Goal: Navigation & Orientation: Find specific page/section

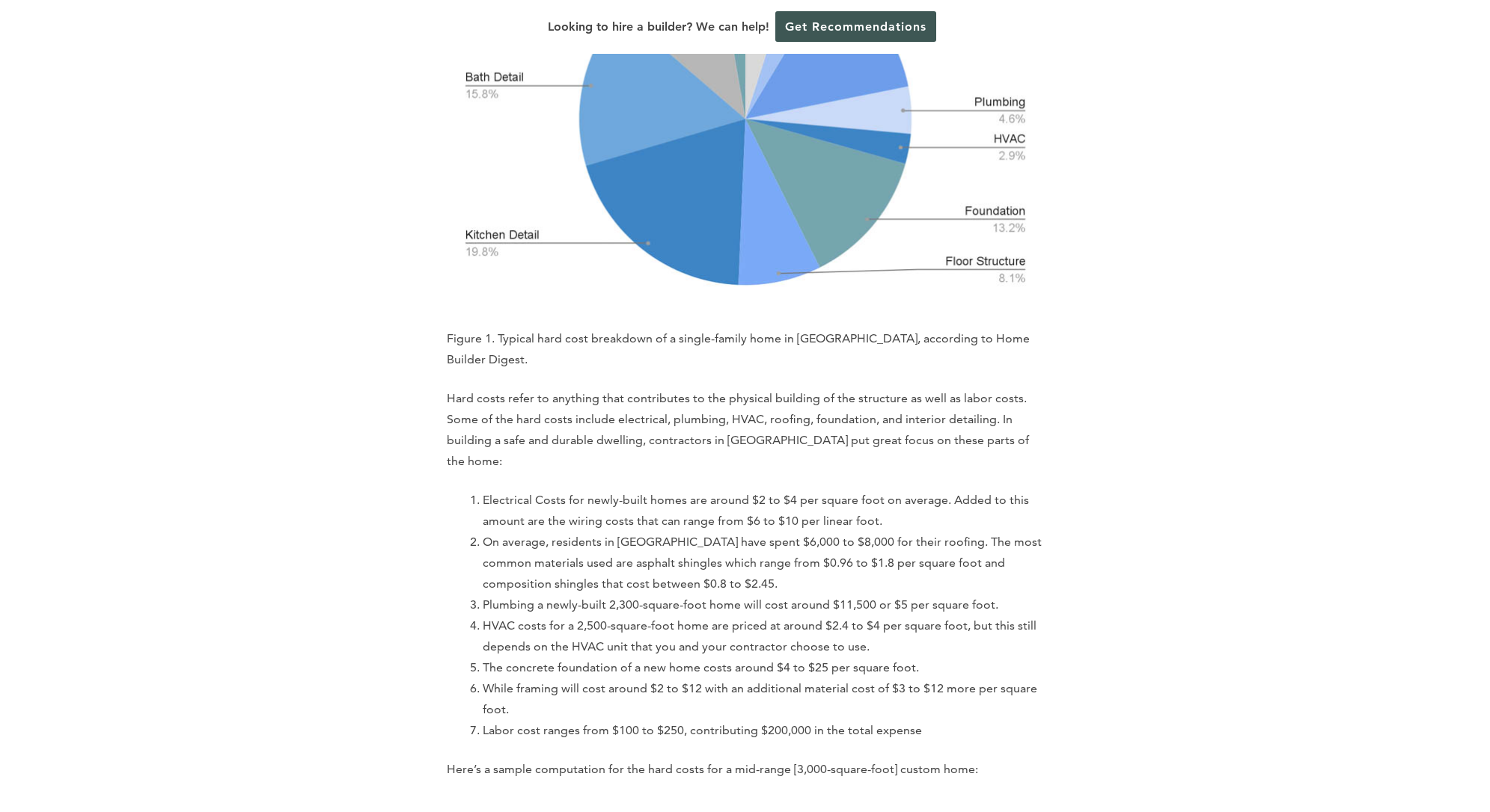
scroll to position [3141, 0]
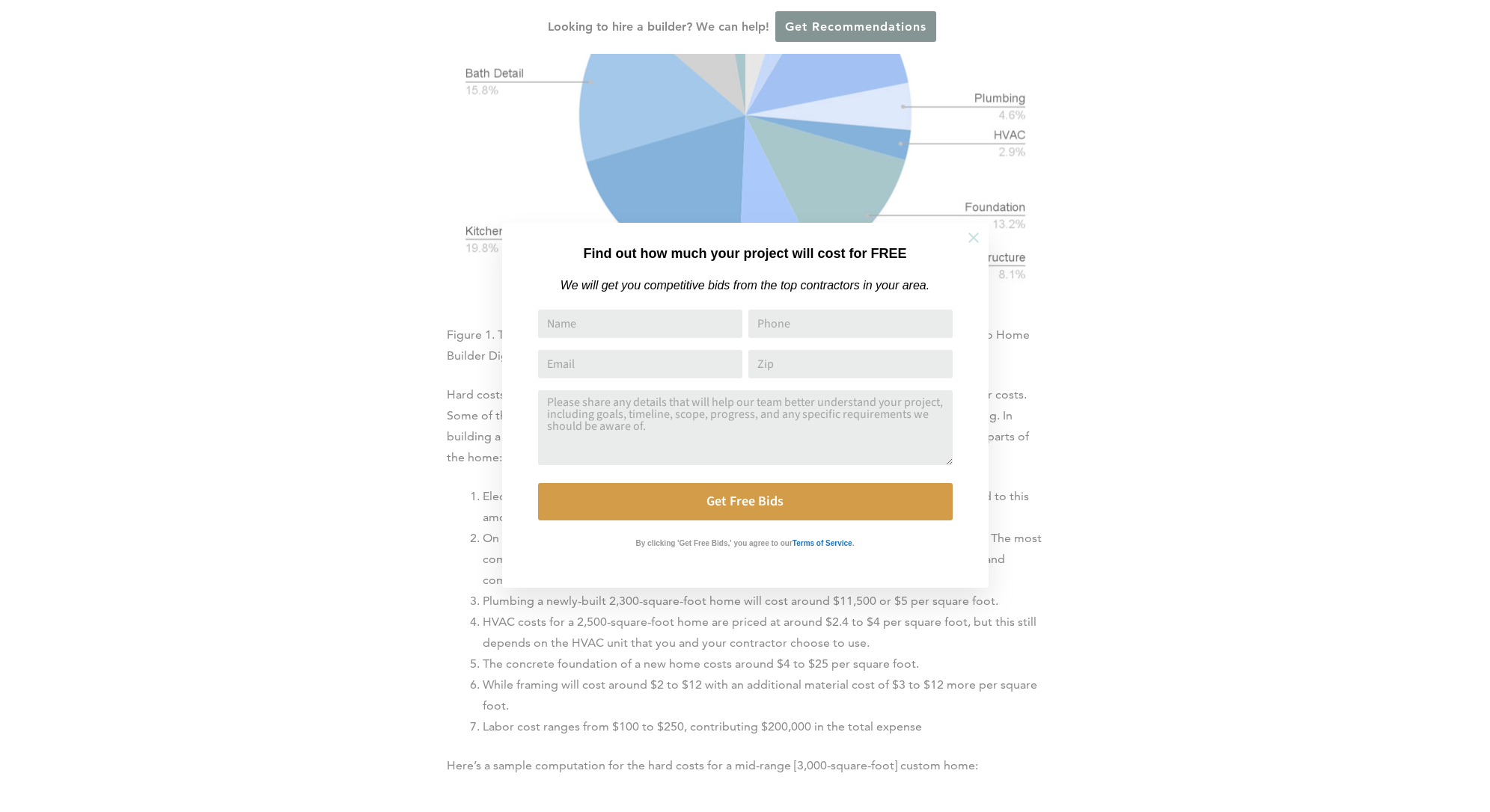
click at [978, 236] on icon at bounding box center [973, 237] width 16 height 16
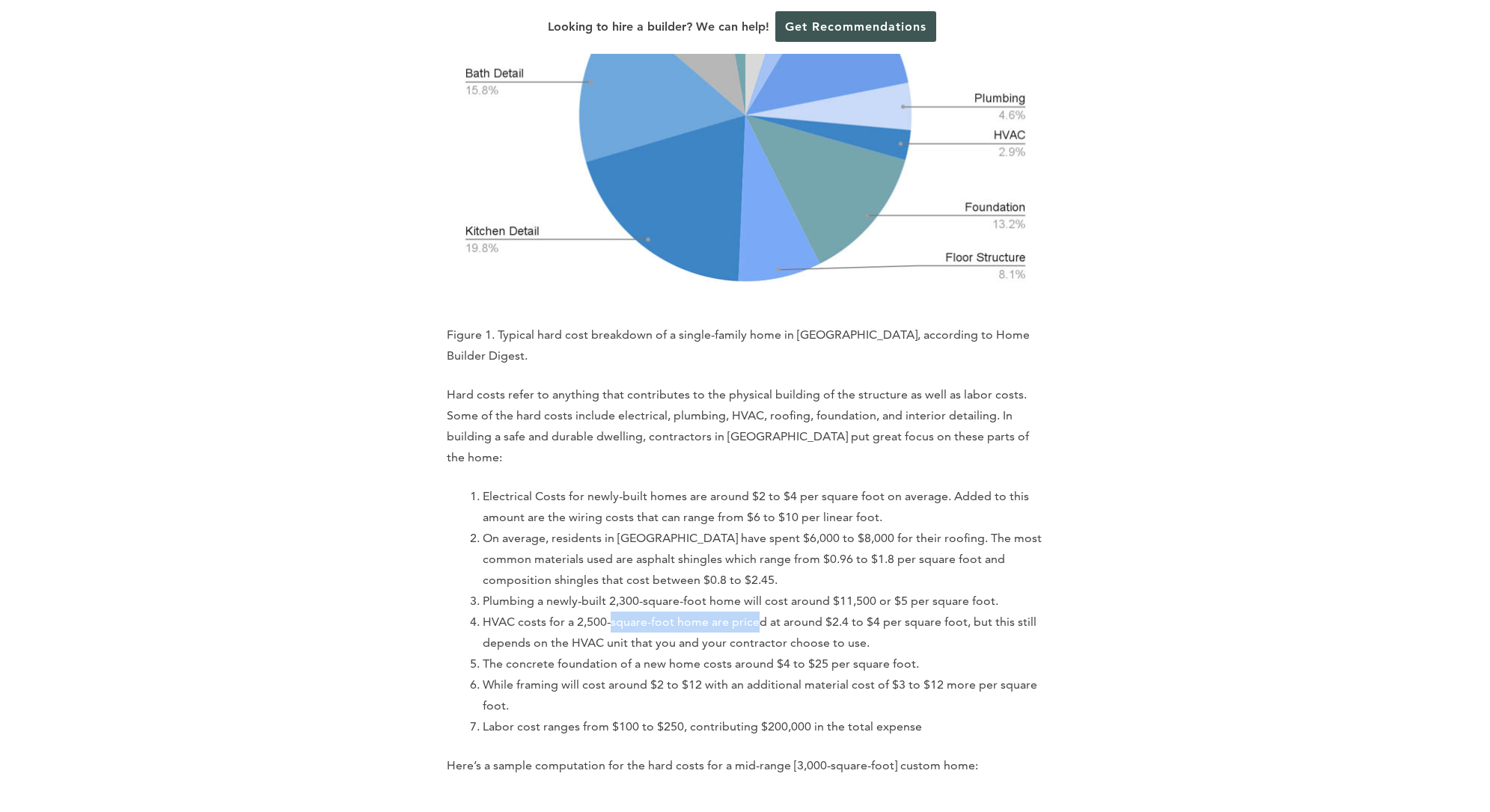
drag, startPoint x: 633, startPoint y: 522, endPoint x: 752, endPoint y: 524, distance: 119.0
click at [752, 611] on li "HVAC costs for a 2,500-square-foot home are priced at around $2.4 to $4 per squ…" at bounding box center [763, 632] width 561 height 42
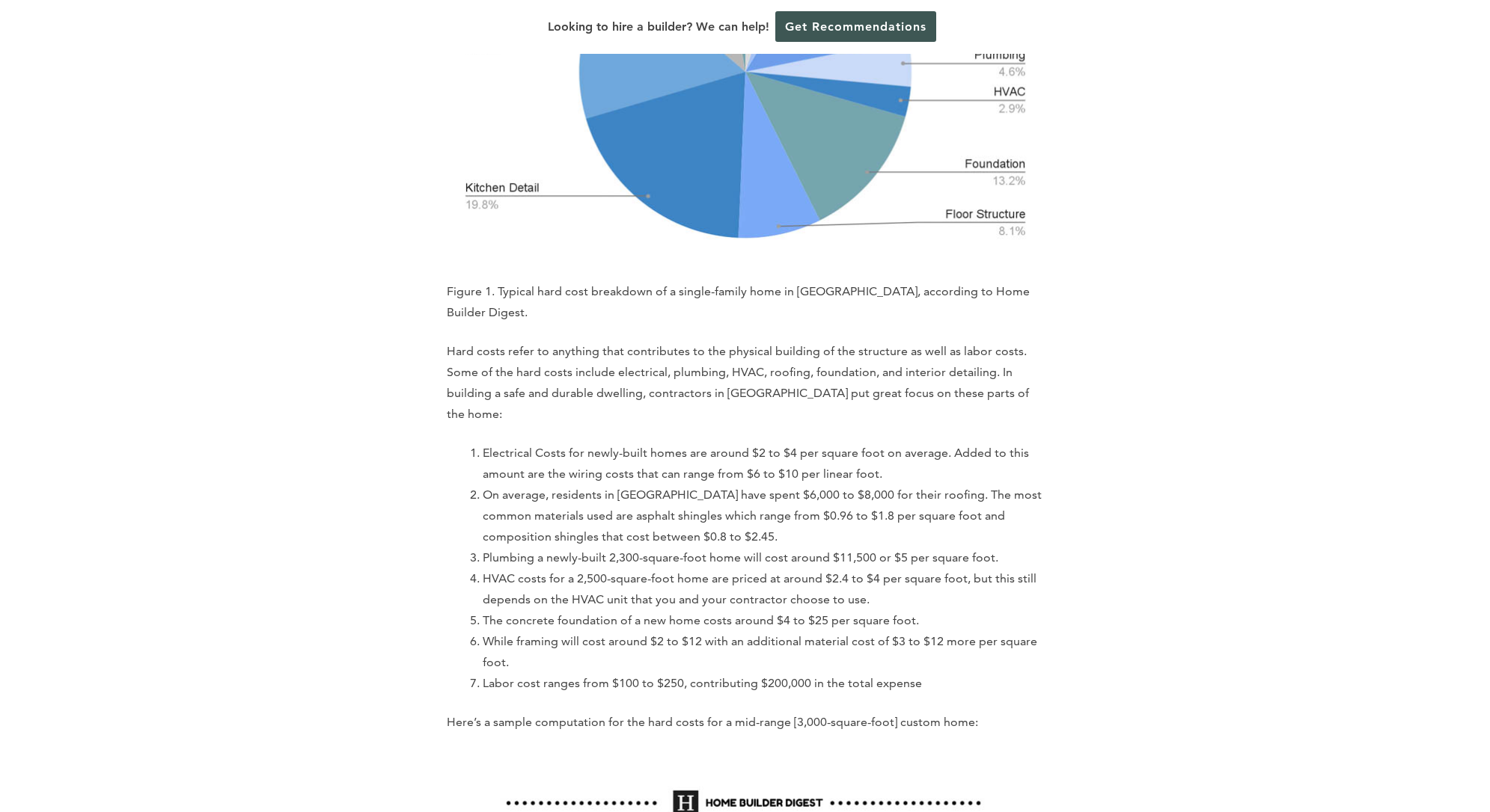
scroll to position [3187, 0]
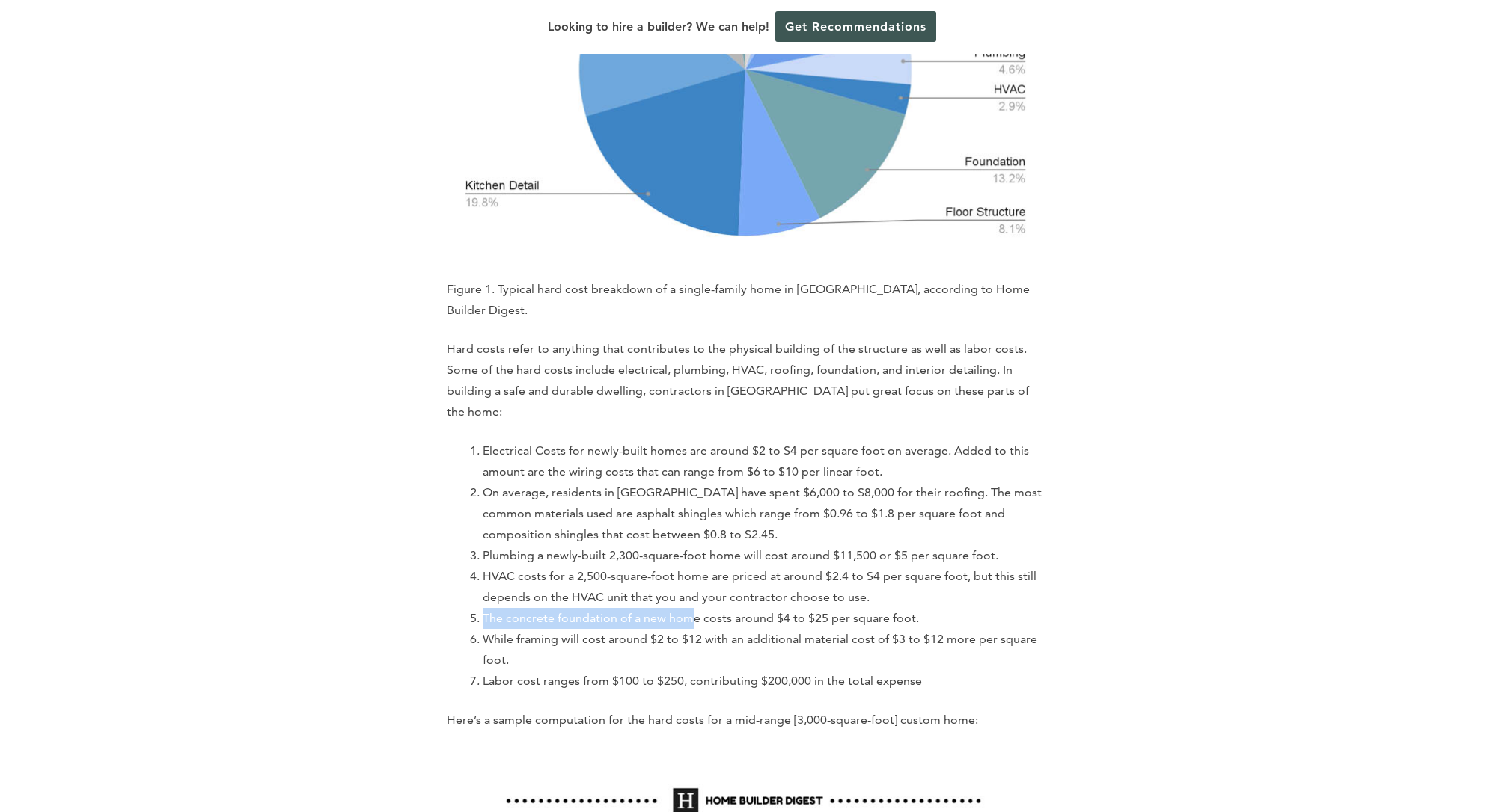
drag, startPoint x: 548, startPoint y: 509, endPoint x: 535, endPoint y: 508, distance: 13.0
click at [535, 609] on li "The concrete foundation of a new home costs around $4 to $25 per square foot." at bounding box center [763, 619] width 561 height 21
click at [543, 566] on li "HVAC costs for a 2,500-square-foot home are priced at around $2.4 to $4 per squ…" at bounding box center [763, 588] width 561 height 42
drag, startPoint x: 609, startPoint y: 502, endPoint x: 663, endPoint y: 504, distance: 54.0
click at [663, 566] on li "HVAC costs for a 2,500-square-foot home are priced at around $2.4 to $4 per squ…" at bounding box center [763, 588] width 561 height 42
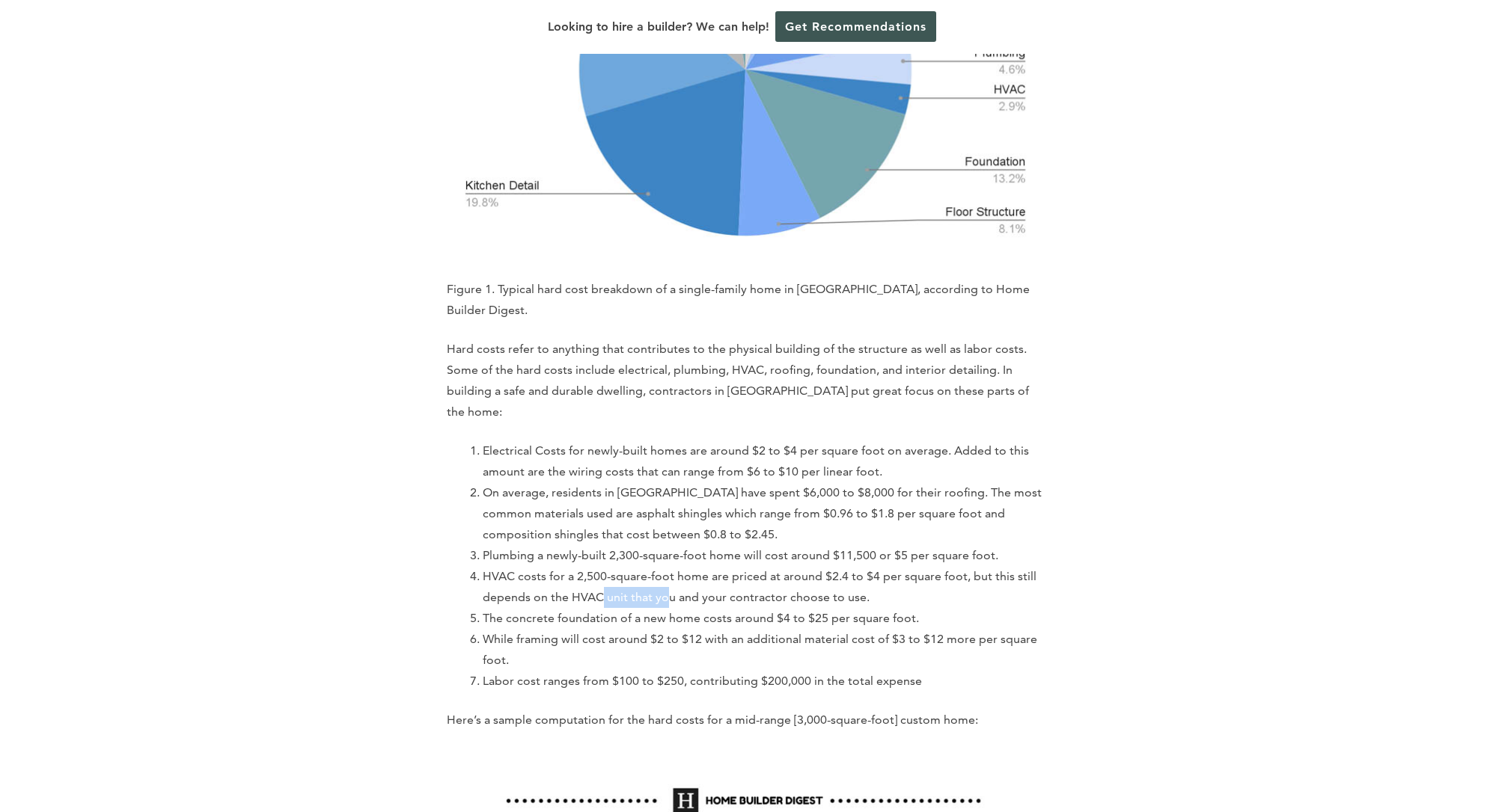
click at [663, 566] on li "HVAC costs for a 2,500-square-foot home are priced at around $2.4 to $4 per squ…" at bounding box center [763, 588] width 561 height 42
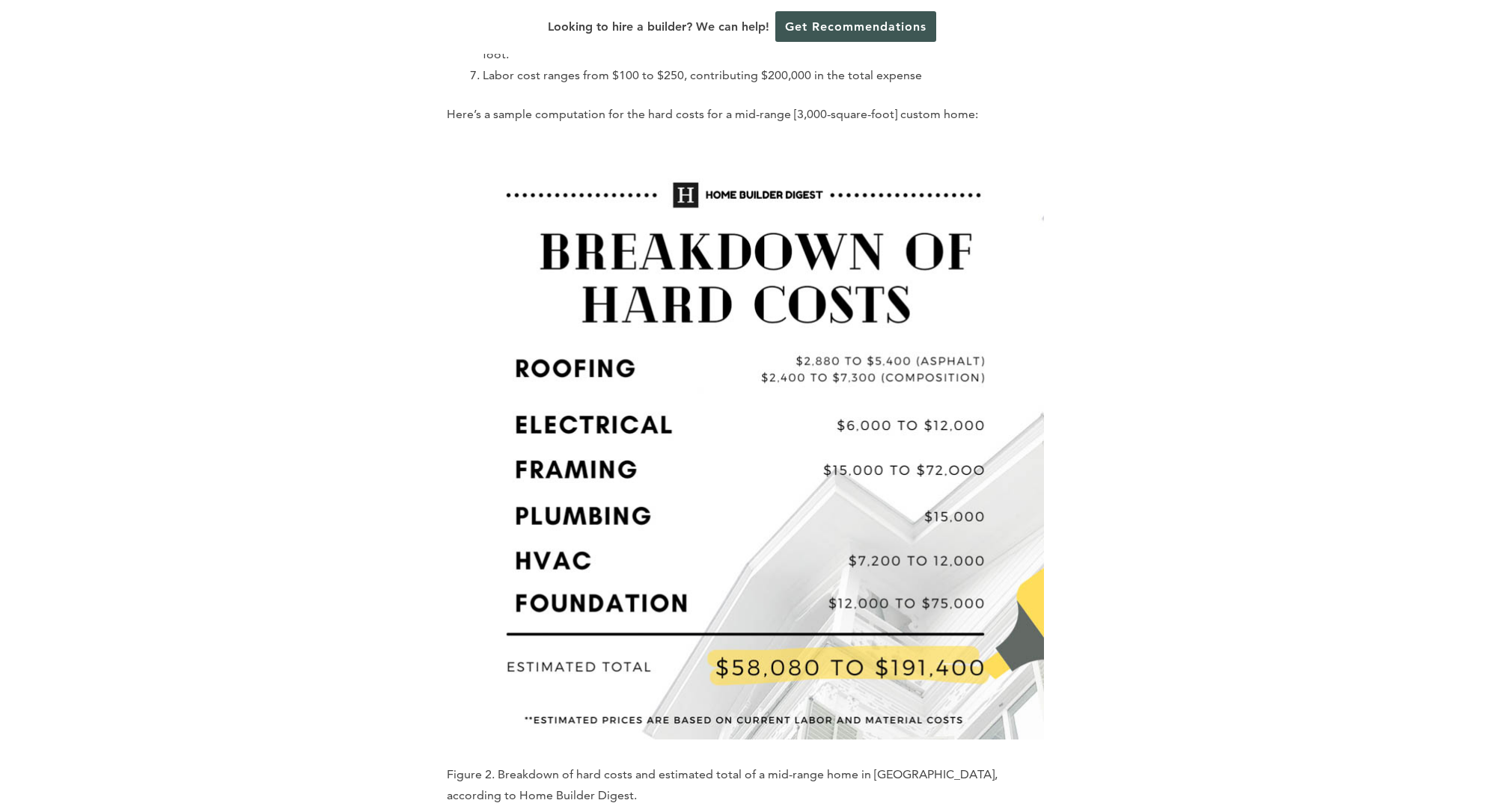
scroll to position [3807, 0]
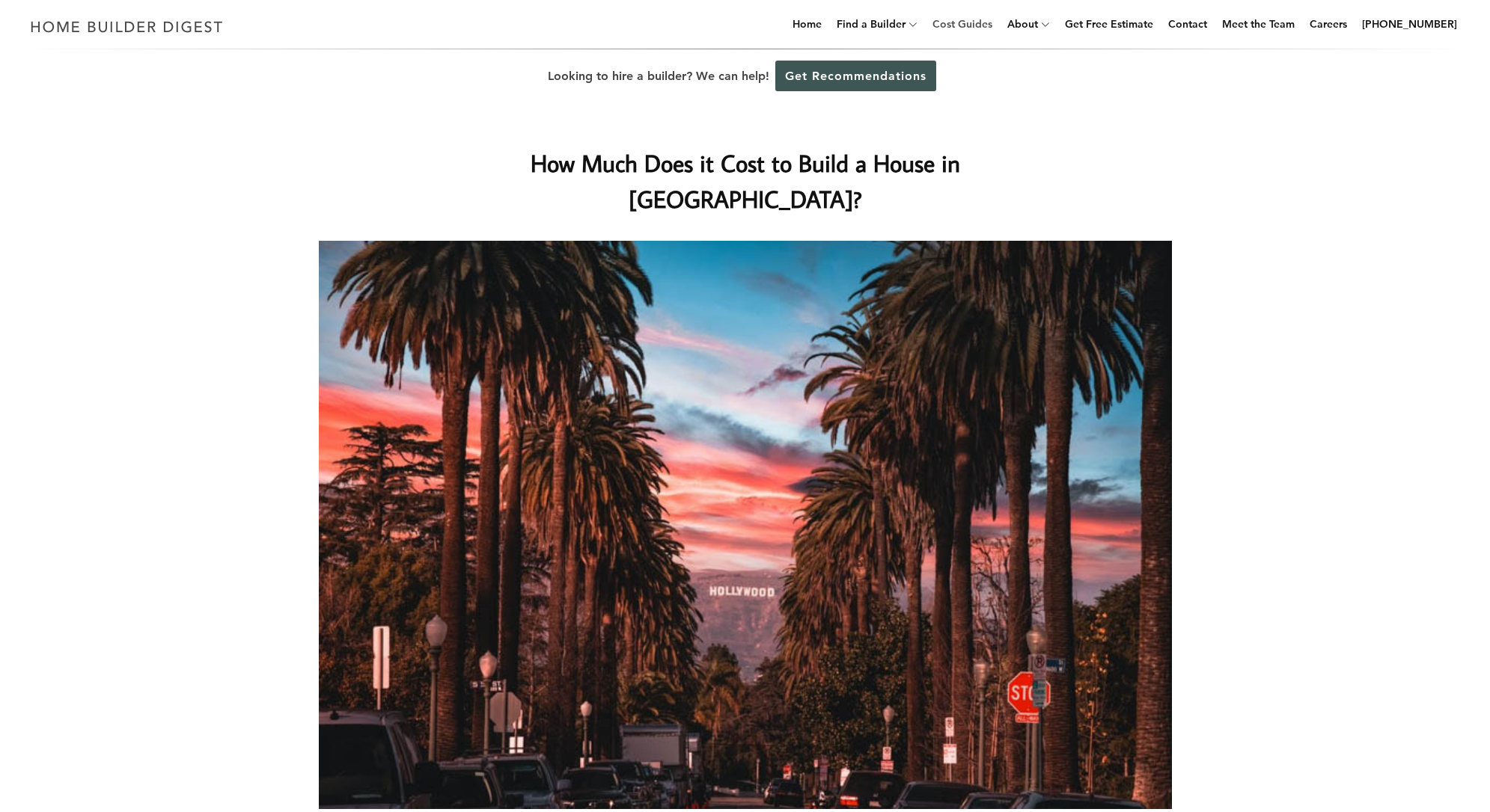
click at [989, 23] on link "Cost Guides" at bounding box center [961, 24] width 72 height 48
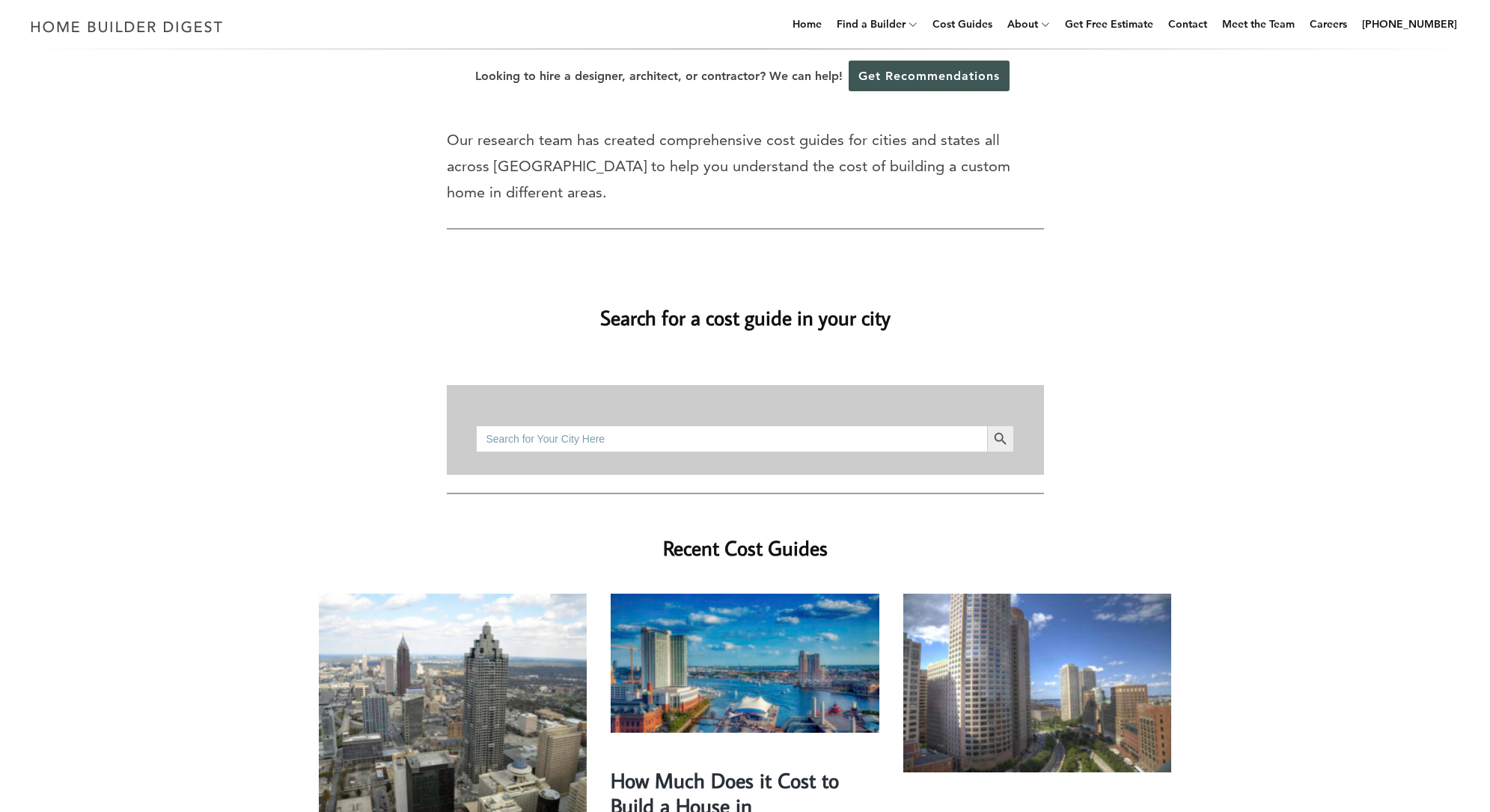
scroll to position [60, 0]
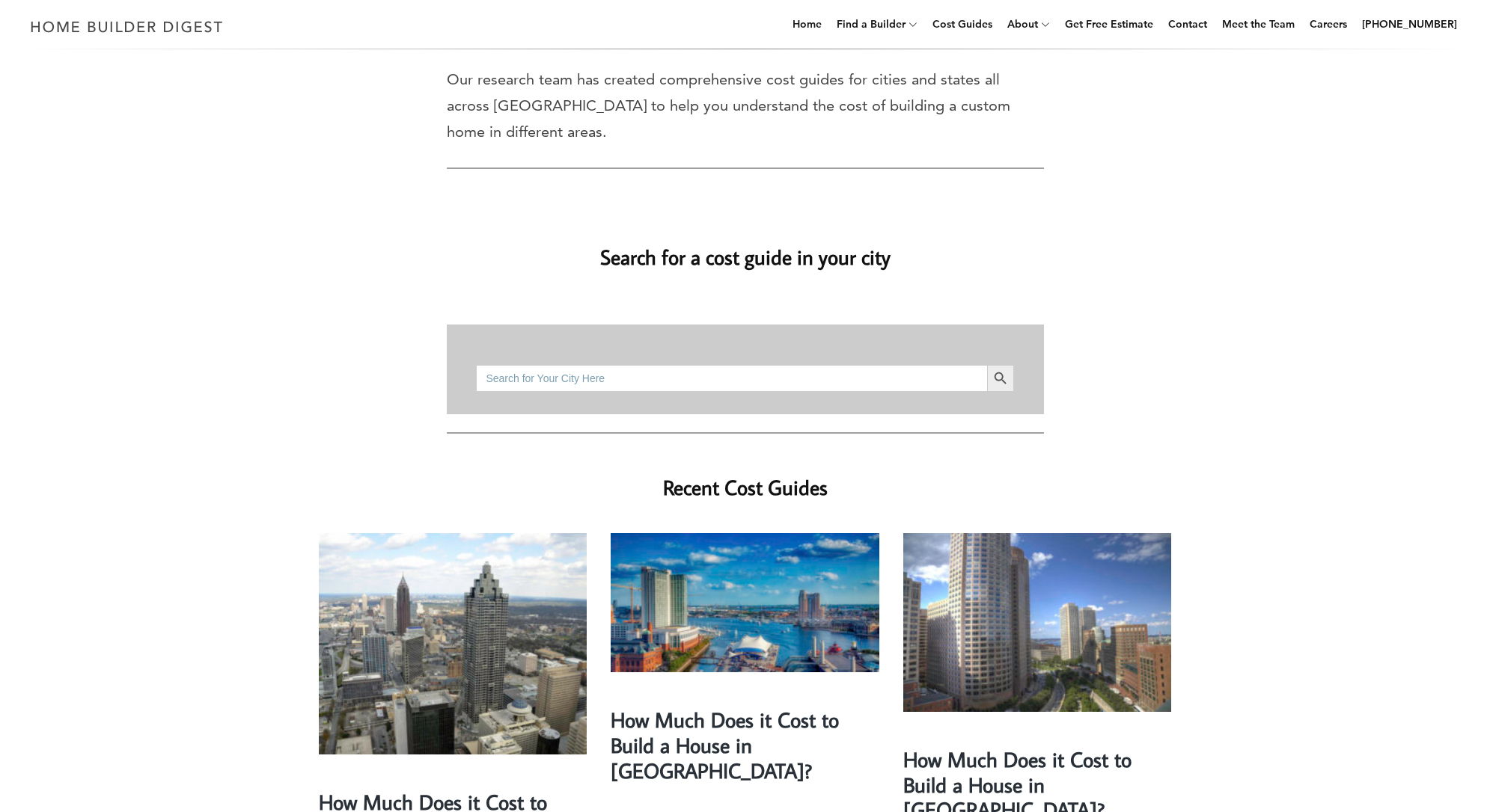
click at [747, 365] on input "Search for:" at bounding box center [731, 378] width 510 height 27
type input "Rosemead ca"
click at [1000, 365] on button "Search Button" at bounding box center [1001, 378] width 27 height 27
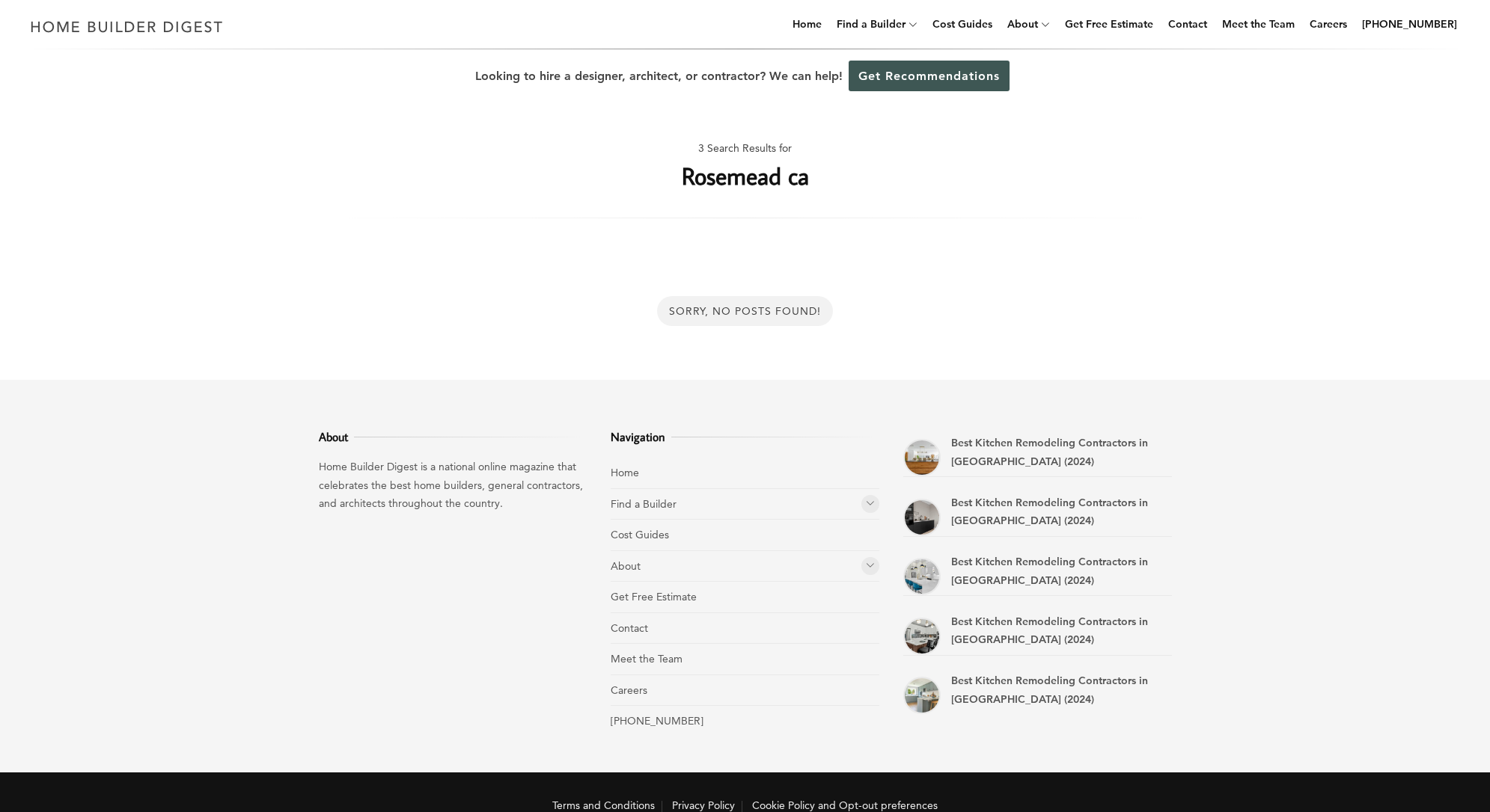
scroll to position [1, 0]
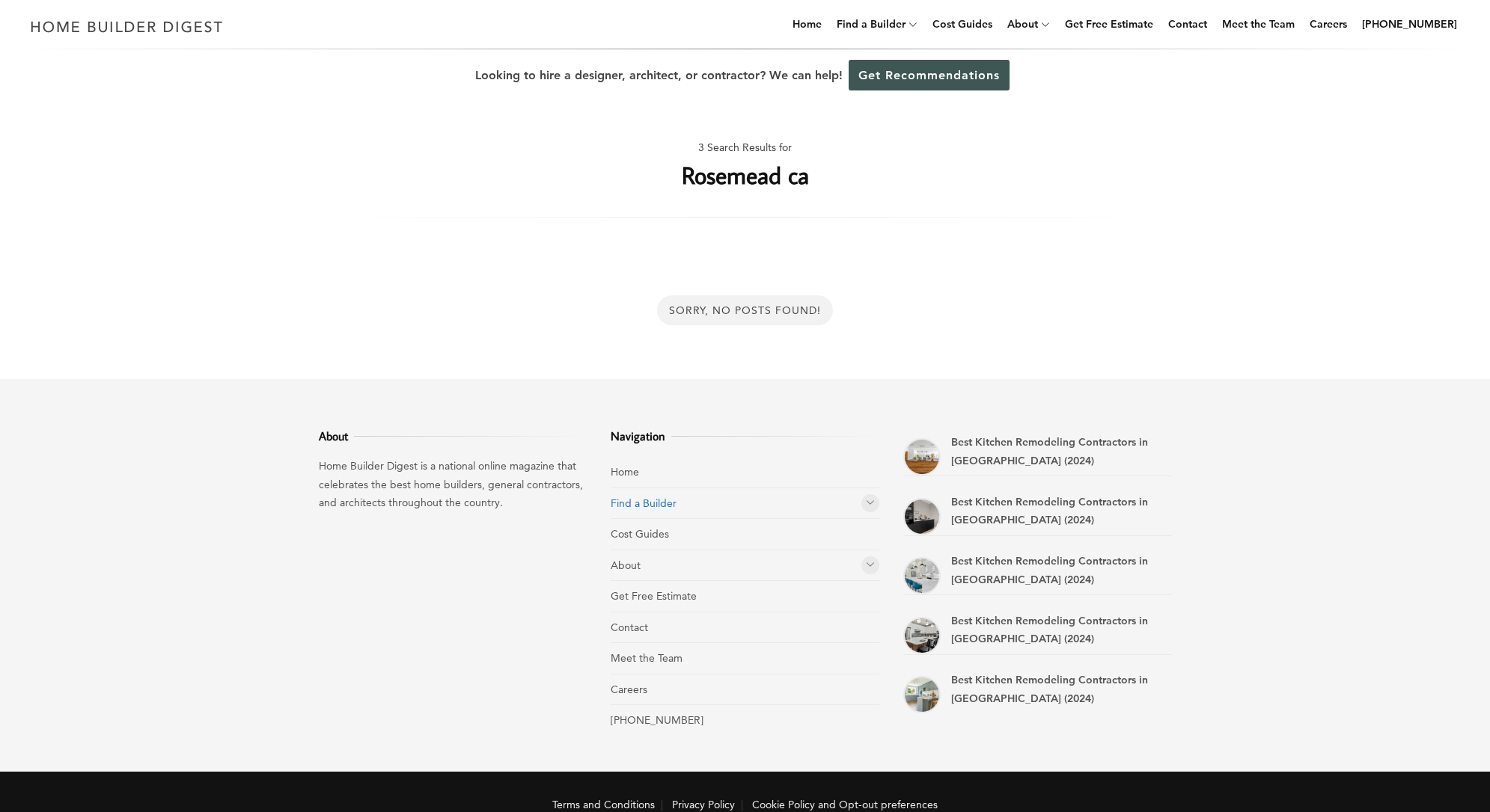
click at [630, 502] on link "Find a Builder" at bounding box center [643, 503] width 66 height 13
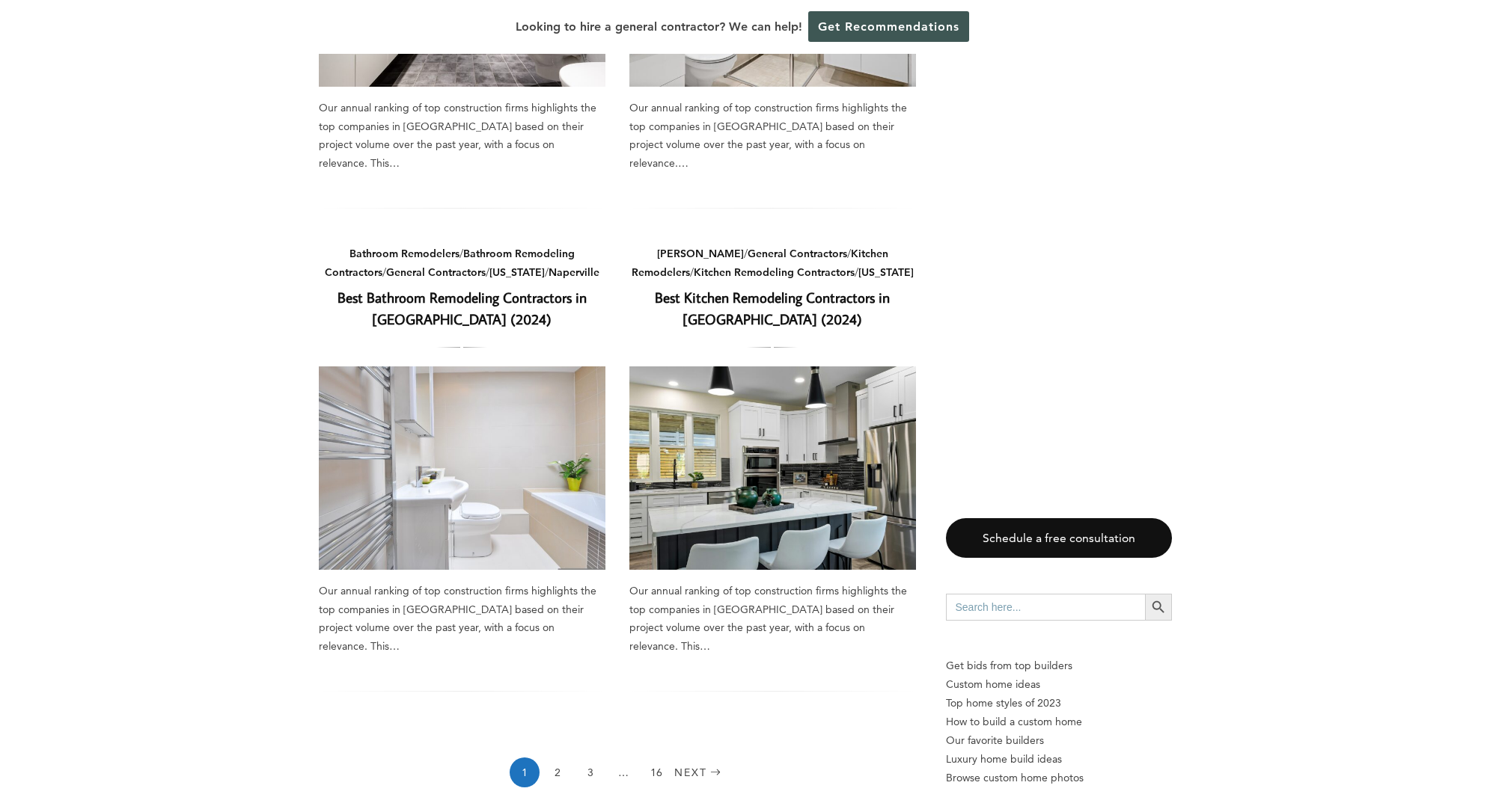
scroll to position [2114, 0]
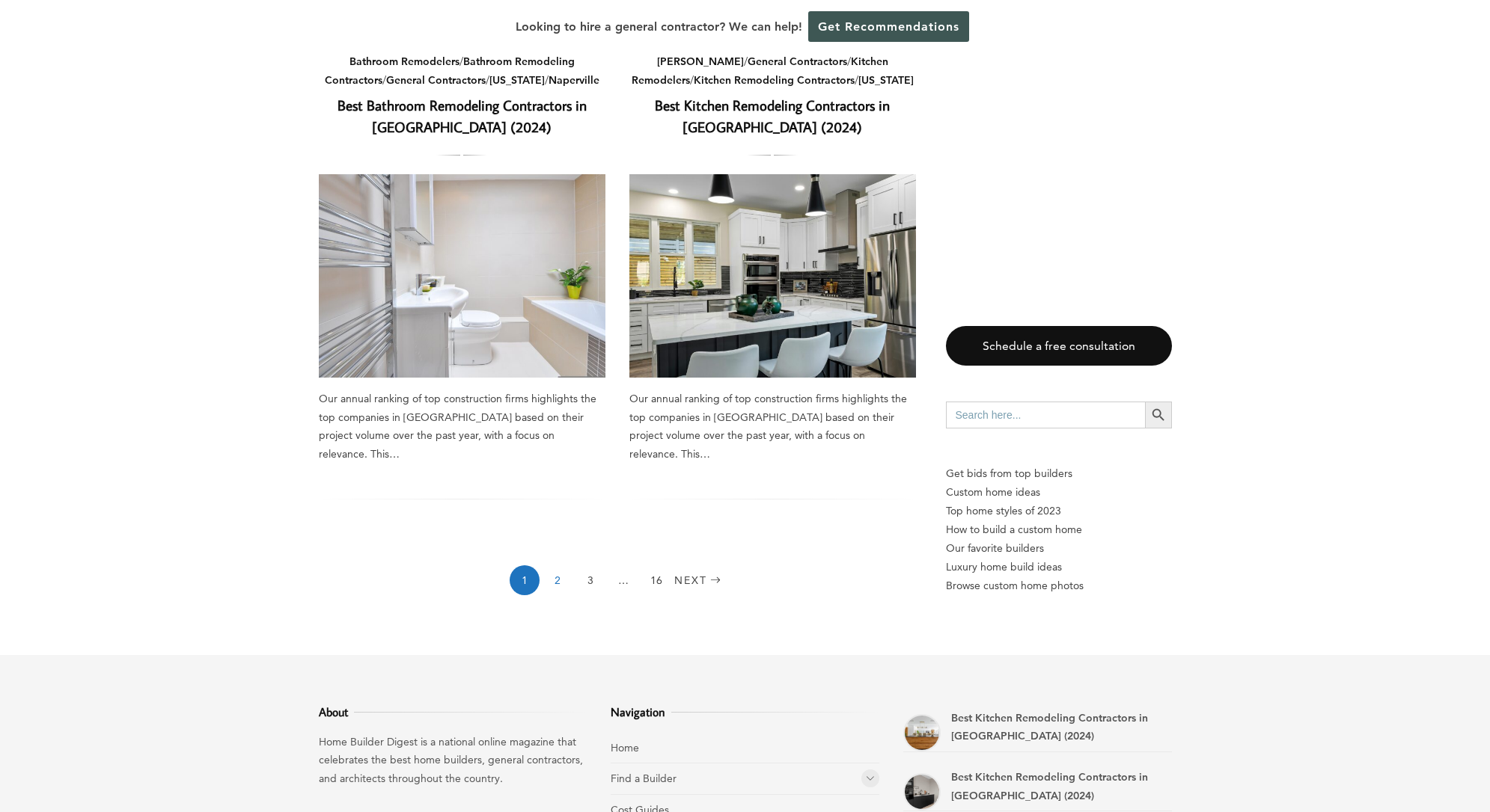
click at [554, 566] on link "2" at bounding box center [557, 580] width 30 height 30
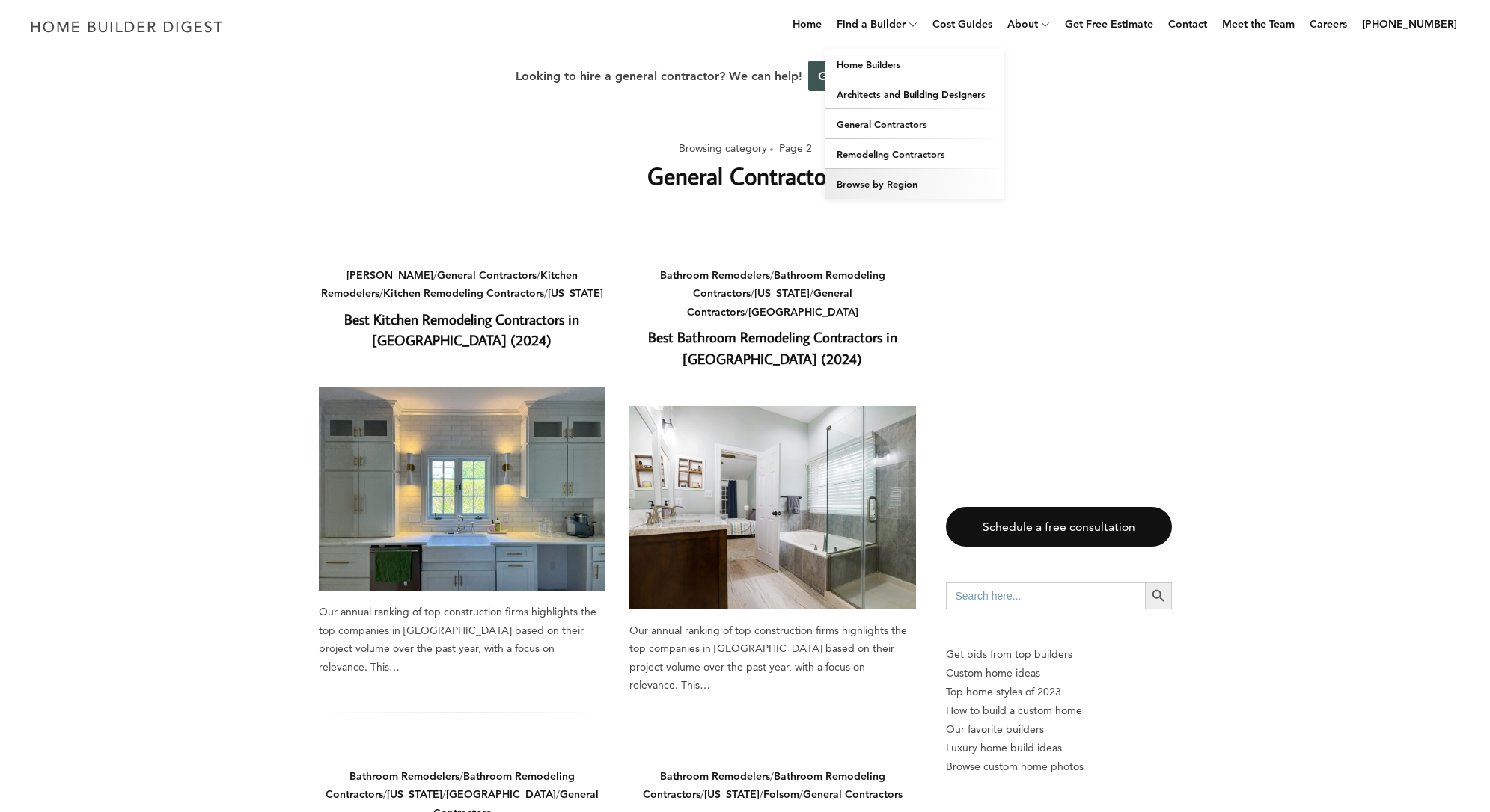
click at [905, 179] on link "Browse by Region" at bounding box center [915, 183] width 180 height 30
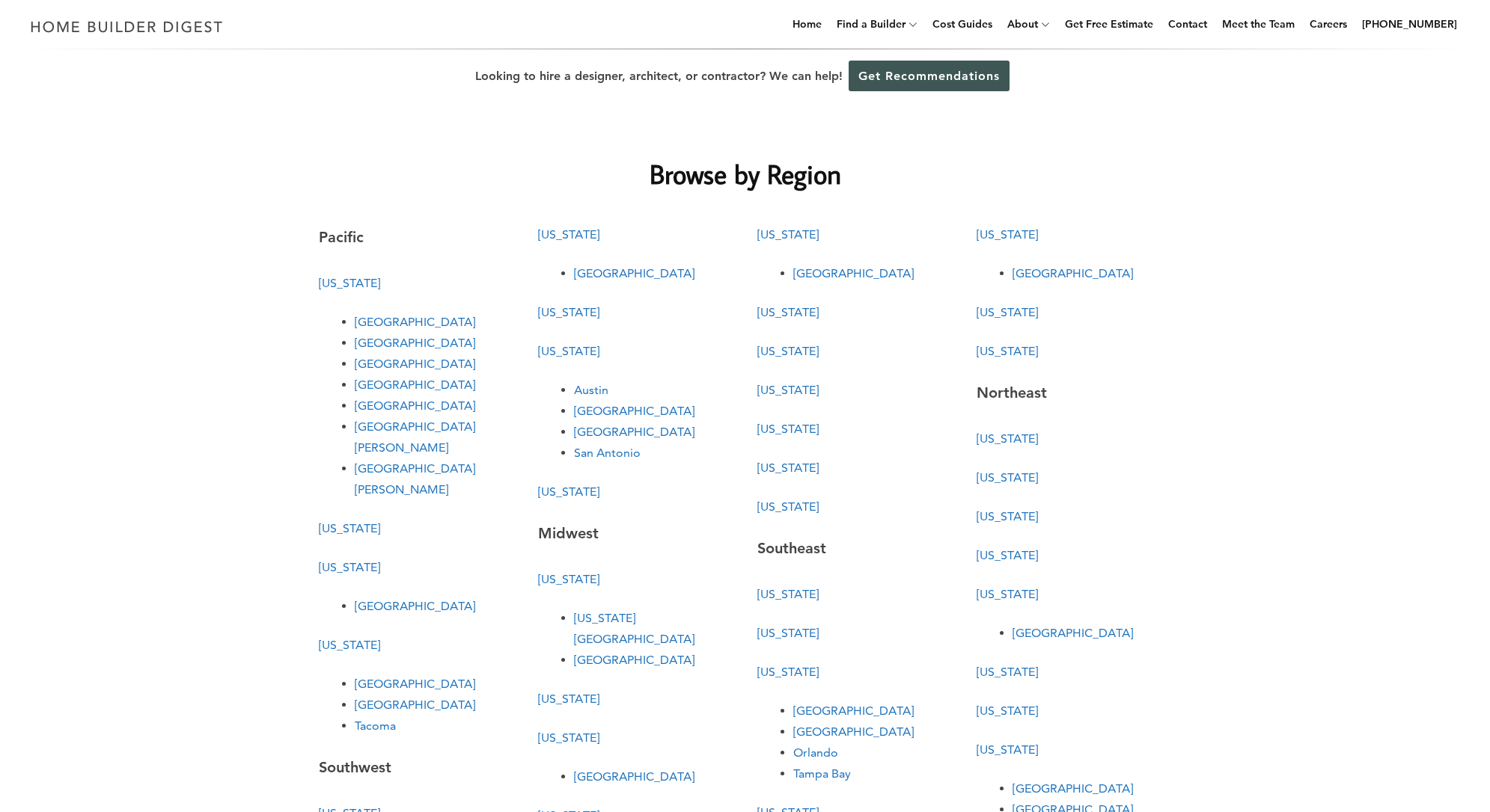
click at [401, 322] on link "[GEOGRAPHIC_DATA]" at bounding box center [415, 322] width 120 height 14
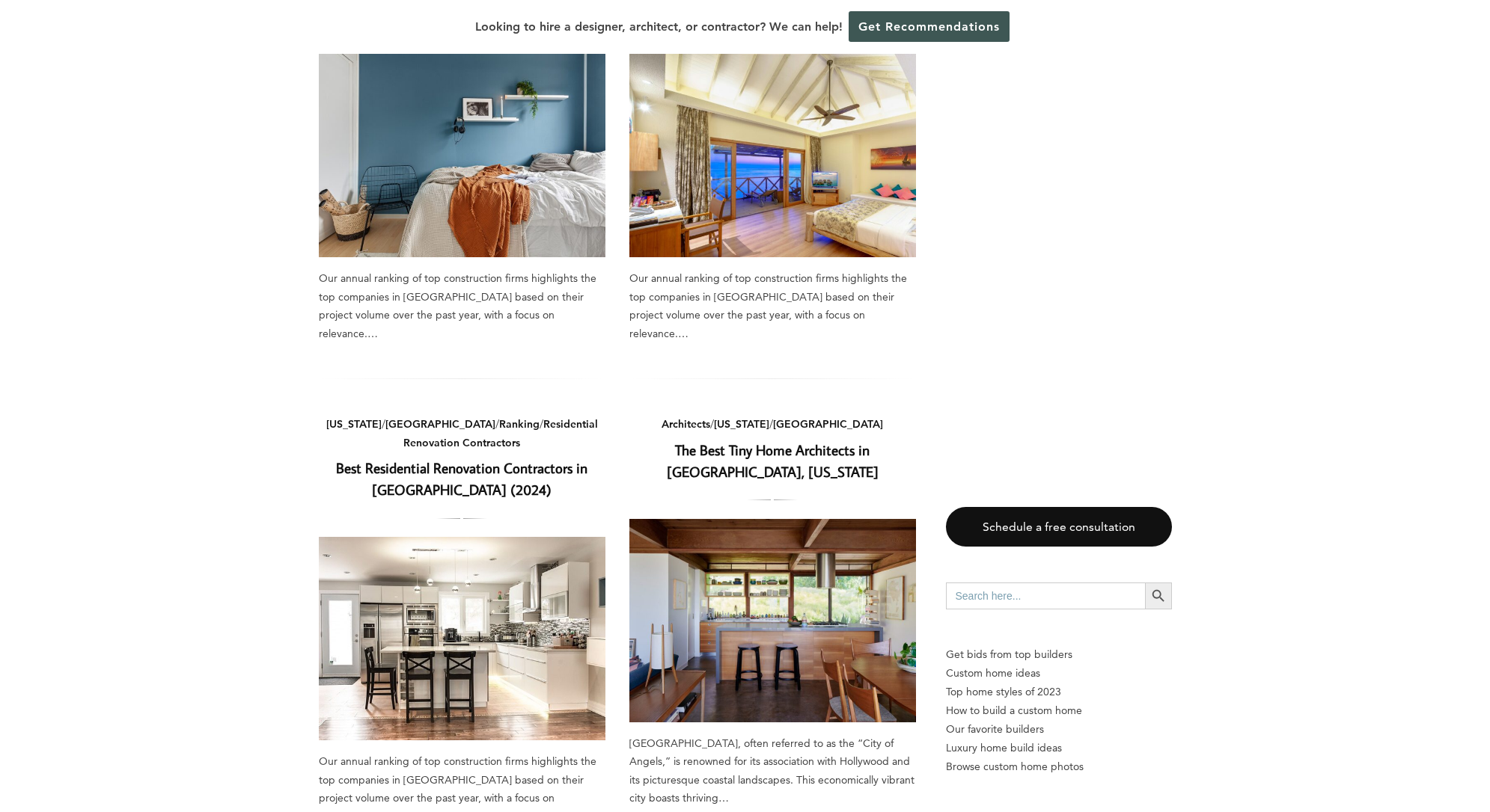
scroll to position [439, 0]
